Goal: Transaction & Acquisition: Purchase product/service

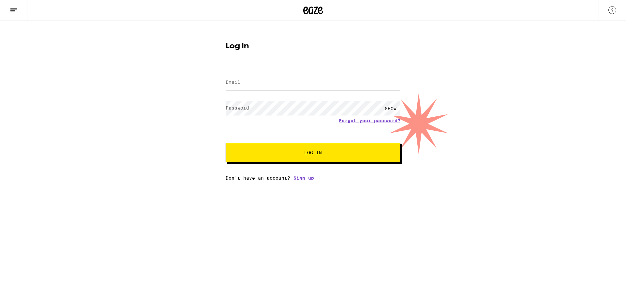
type input "[EMAIL_ADDRESS][DOMAIN_NAME]"
click at [317, 152] on span "Log In" at bounding box center [313, 152] width 18 height 5
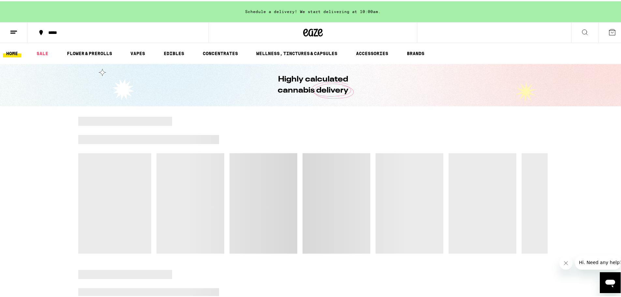
click at [581, 31] on icon at bounding box center [585, 31] width 8 height 8
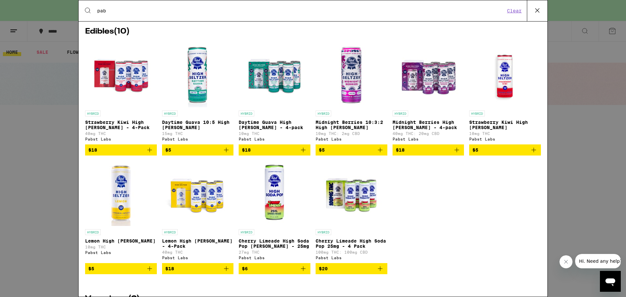
scroll to position [96, 0]
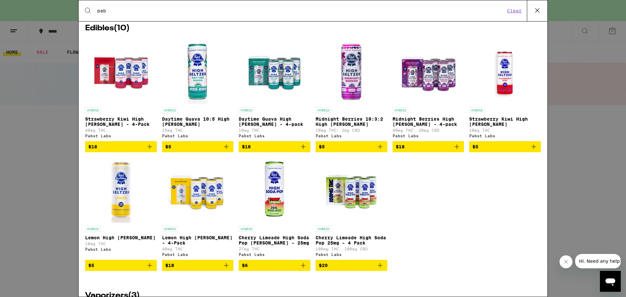
type input "pab"
click at [379, 269] on icon "Add to bag" at bounding box center [380, 266] width 8 height 8
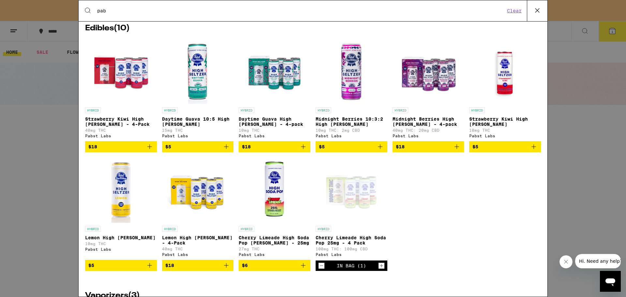
click at [379, 270] on icon "Increment" at bounding box center [382, 266] width 6 height 8
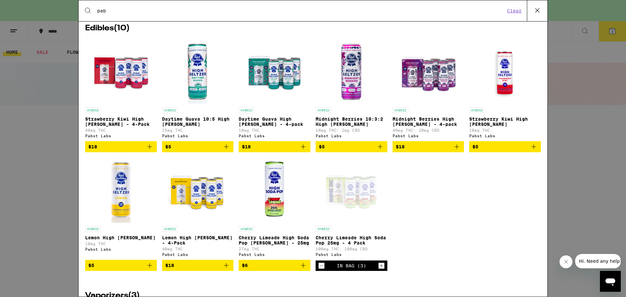
click at [227, 269] on icon "Add to bag" at bounding box center [226, 266] width 8 height 8
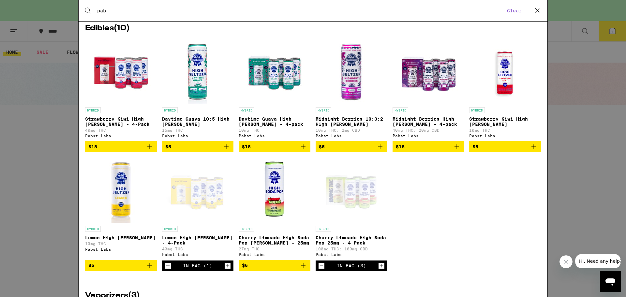
click at [227, 270] on icon "Increment" at bounding box center [228, 266] width 6 height 8
click at [302, 151] on icon "Add to bag" at bounding box center [303, 147] width 8 height 8
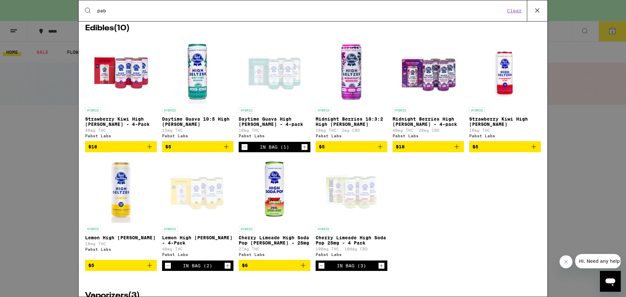
click at [302, 151] on icon "Increment" at bounding box center [305, 147] width 6 height 8
click at [148, 151] on icon "Add to bag" at bounding box center [150, 147] width 8 height 8
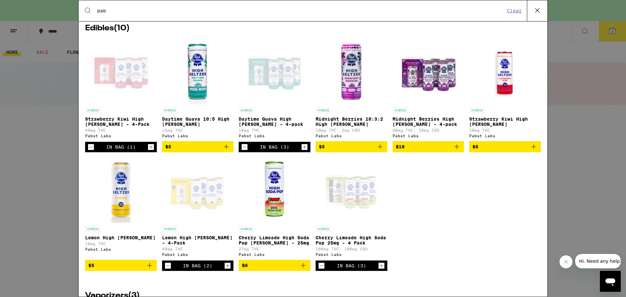
click at [148, 151] on icon "Increment" at bounding box center [151, 147] width 6 height 8
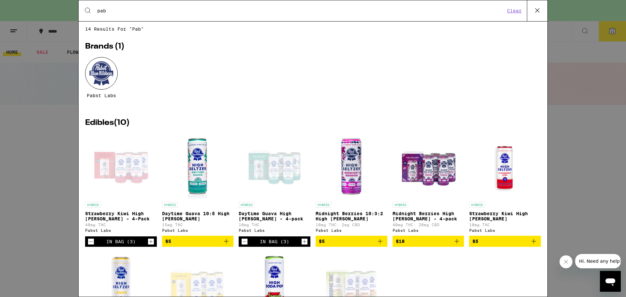
scroll to position [0, 0]
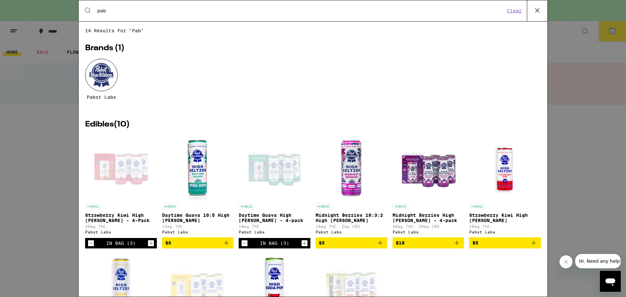
click at [540, 9] on icon at bounding box center [538, 11] width 10 height 10
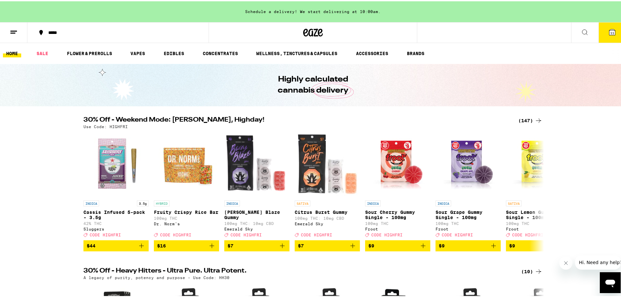
click at [610, 30] on span "11" at bounding box center [612, 32] width 4 height 4
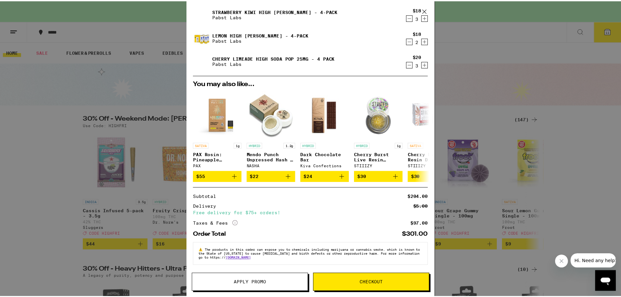
scroll to position [67, 0]
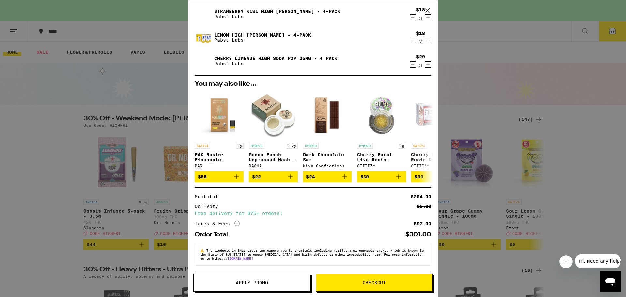
click at [367, 284] on span "Checkout" at bounding box center [374, 282] width 23 height 5
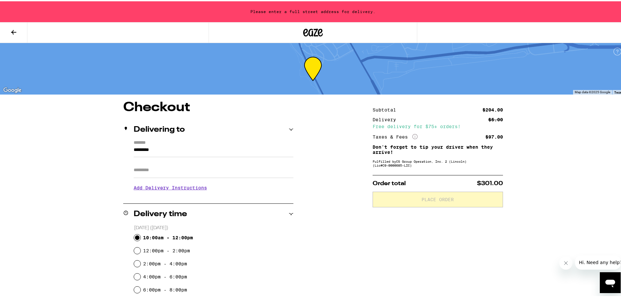
click at [134, 235] on input "10:00am - 12:00pm" at bounding box center [137, 236] width 7 height 7
radio input "true"
click at [158, 148] on input "*********" at bounding box center [214, 150] width 160 height 11
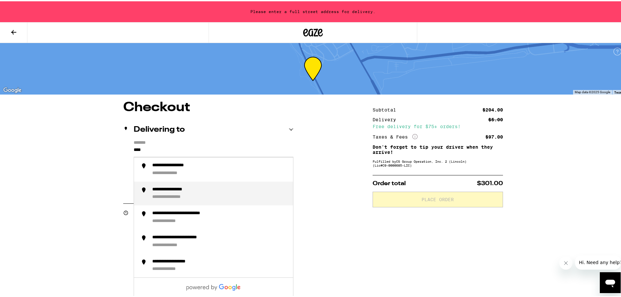
click at [174, 195] on div "**********" at bounding box center [177, 196] width 50 height 6
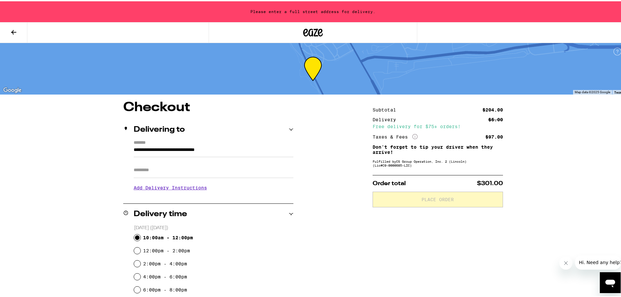
type input "**********"
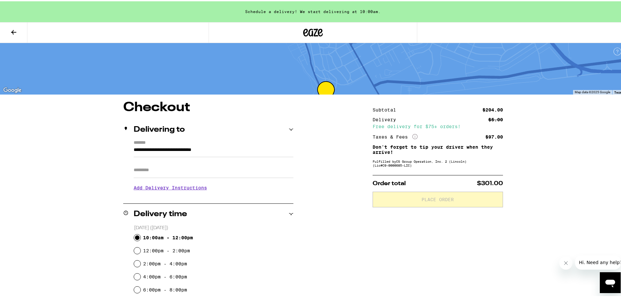
click at [166, 168] on input "Apt/Suite" at bounding box center [214, 169] width 160 height 16
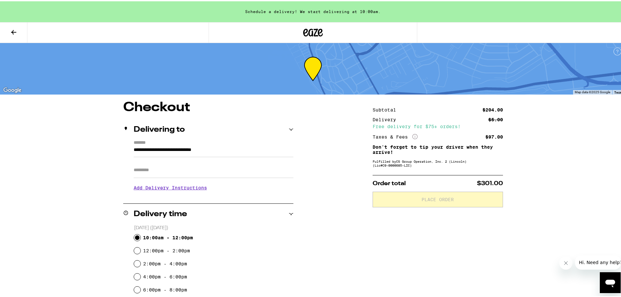
type input "****"
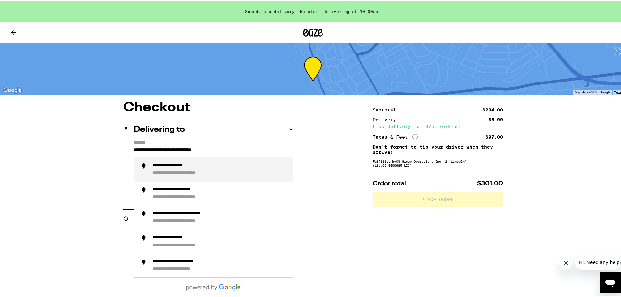
drag, startPoint x: 223, startPoint y: 149, endPoint x: 192, endPoint y: 145, distance: 31.6
click at [192, 145] on input "**********" at bounding box center [214, 150] width 160 height 11
click at [196, 167] on div "**********" at bounding box center [178, 164] width 53 height 6
type input "**********"
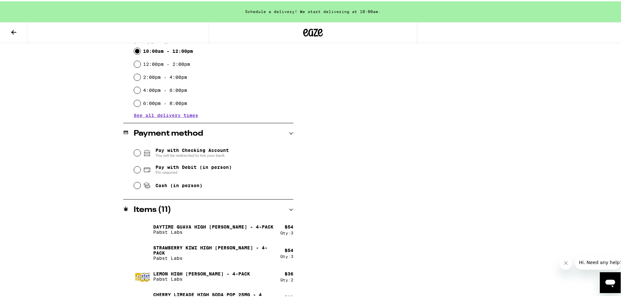
scroll to position [194, 0]
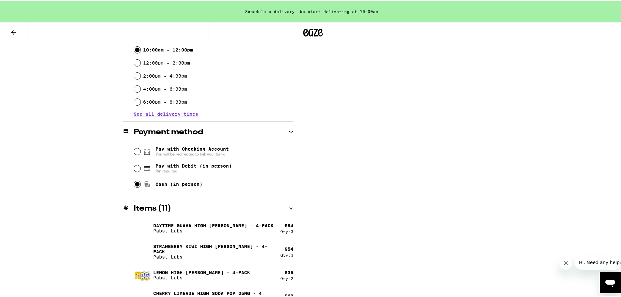
click at [137, 184] on input "Cash (in person)" at bounding box center [137, 183] width 7 height 7
radio input "true"
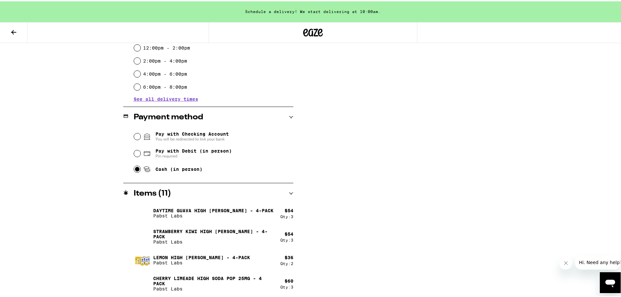
scroll to position [0, 0]
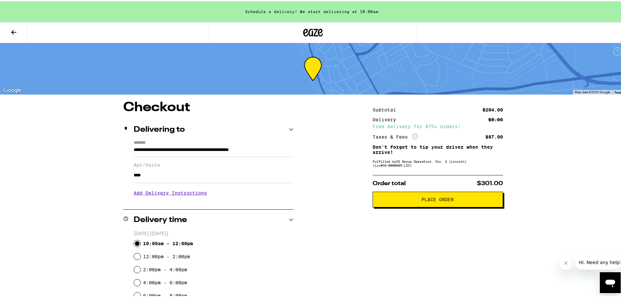
click at [444, 198] on span "Place Order" at bounding box center [438, 198] width 32 height 5
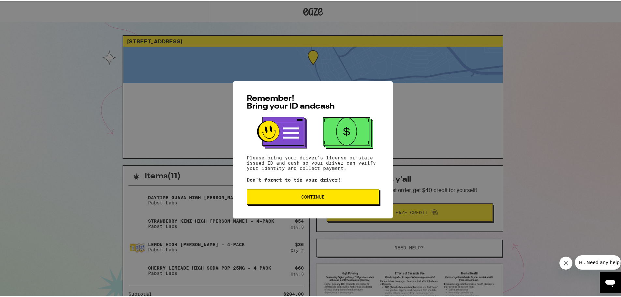
click at [316, 195] on span "Continue" at bounding box center [312, 195] width 23 height 5
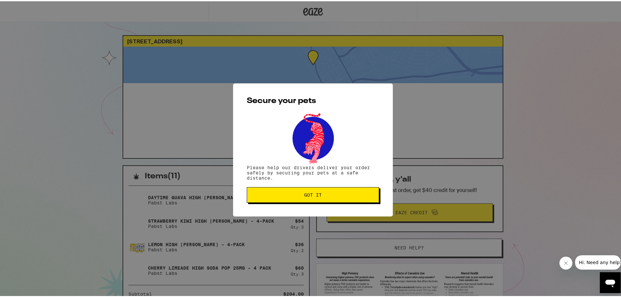
click at [310, 194] on span "Got it" at bounding box center [313, 193] width 18 height 5
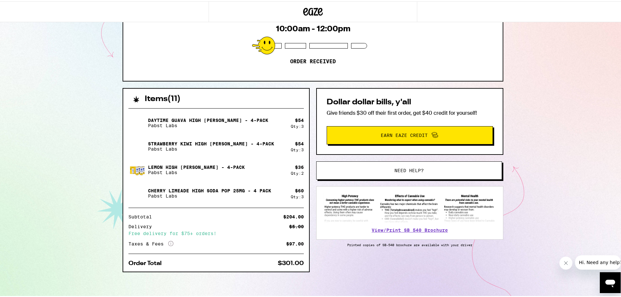
scroll to position [77, 0]
